Goal: Find specific page/section: Find specific page/section

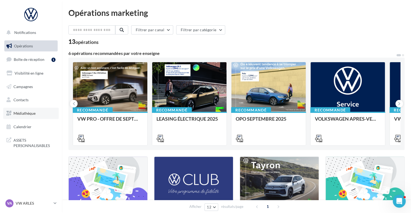
click at [38, 113] on link "Médiathèque" at bounding box center [30, 113] width 55 height 11
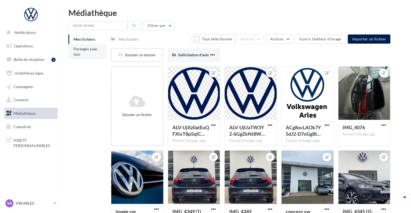
click at [95, 57] on li "Partagés avec moi" at bounding box center [87, 51] width 38 height 15
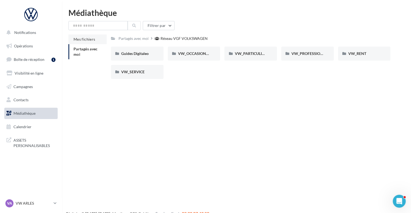
click at [92, 37] on span "Mes fichiers" at bounding box center [85, 39] width 22 height 5
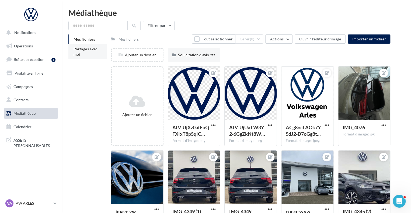
click at [84, 53] on li "Partagés avec moi" at bounding box center [87, 51] width 38 height 15
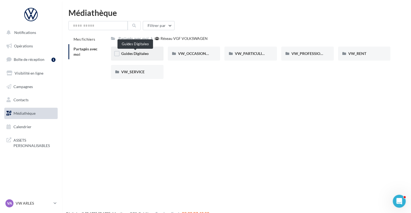
click at [145, 55] on span "Guides Digitaleo" at bounding box center [134, 53] width 27 height 5
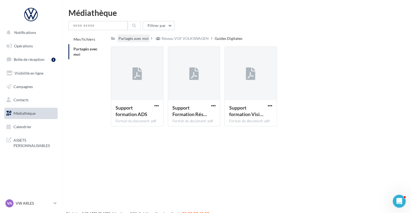
click at [134, 40] on div "Partagés avec moi" at bounding box center [134, 38] width 30 height 5
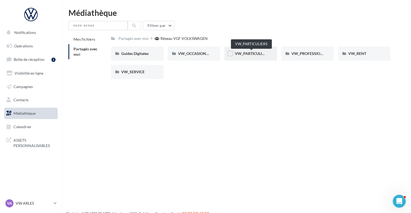
click at [257, 53] on span "VW_PARTICULIERS" at bounding box center [252, 53] width 34 height 5
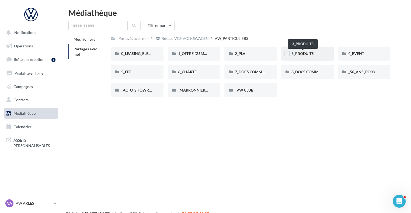
click at [307, 55] on span "3_PRODUITS" at bounding box center [302, 53] width 22 height 5
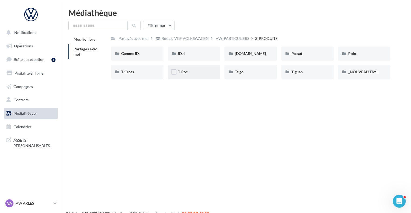
click at [207, 71] on div "T-Roc" at bounding box center [194, 71] width 32 height 5
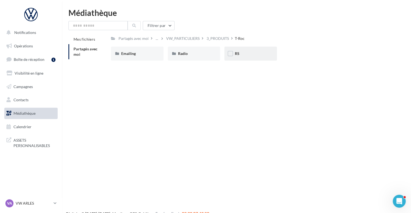
click at [245, 50] on div "RS" at bounding box center [250, 54] width 53 height 14
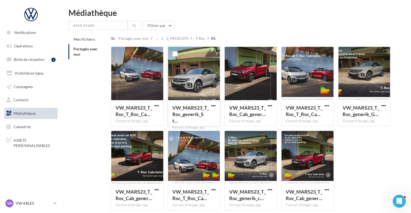
click at [199, 70] on div at bounding box center [194, 74] width 52 height 54
click at [214, 105] on span "button" at bounding box center [213, 105] width 5 height 5
click at [199, 81] on div at bounding box center [194, 74] width 52 height 54
click at [38, 48] on link "Opérations" at bounding box center [30, 45] width 55 height 11
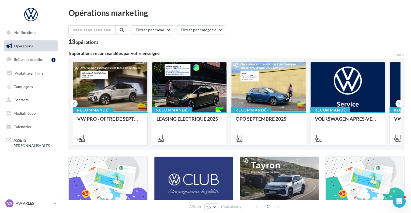
click at [111, 95] on div at bounding box center [110, 87] width 74 height 50
click at [197, 94] on div at bounding box center [189, 87] width 74 height 50
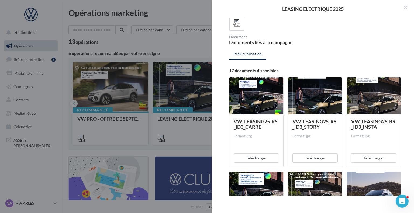
scroll to position [34, 0]
click at [261, 125] on div "VW_LEASING25_RS_ID3_CARRE" at bounding box center [256, 124] width 45 height 11
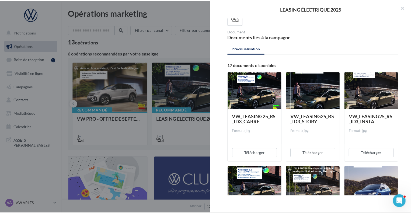
scroll to position [0, 0]
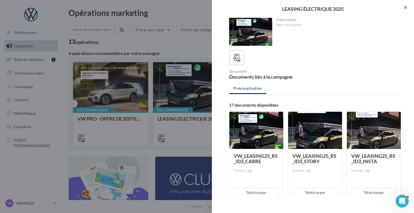
click at [406, 9] on button "button" at bounding box center [403, 8] width 22 height 16
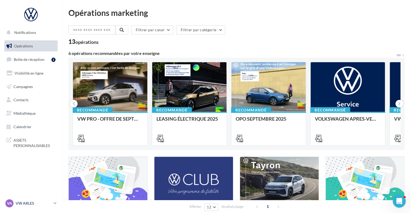
click at [30, 202] on p "VW ARLES" at bounding box center [34, 203] width 36 height 5
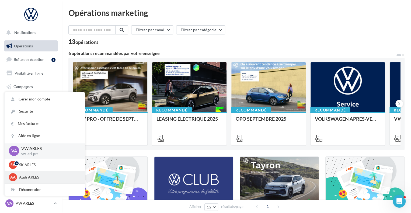
click at [39, 173] on div "AA Audi ARLES audi-arle-pra" at bounding box center [45, 177] width 80 height 12
click at [40, 177] on p "Audi ARLES" at bounding box center [48, 177] width 59 height 5
